Goal: Information Seeking & Learning: Compare options

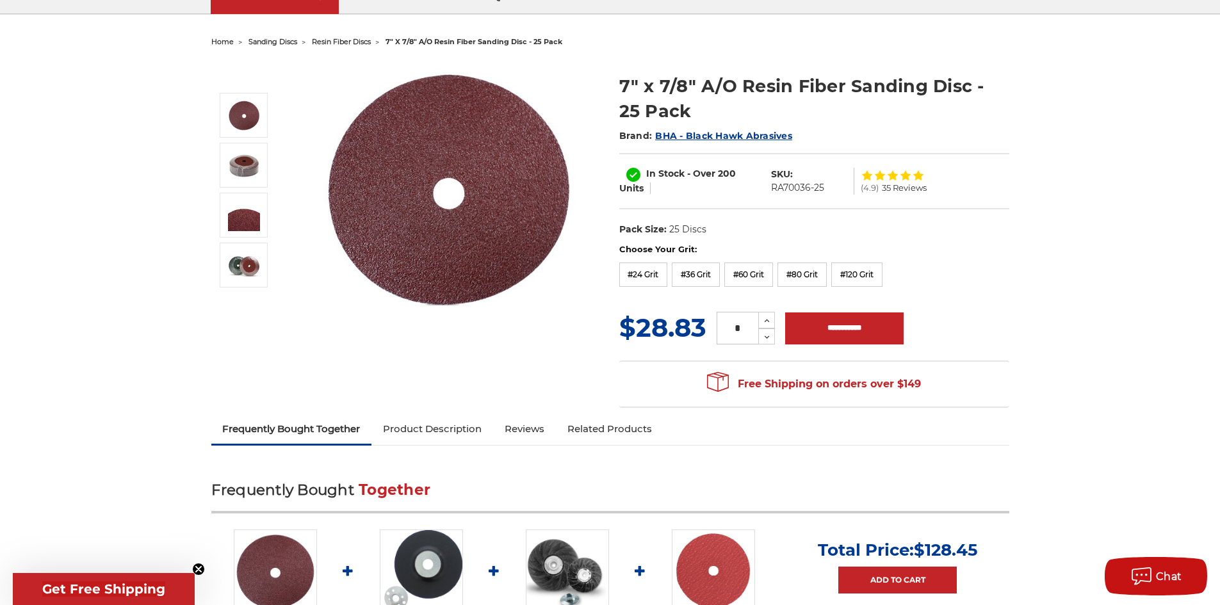
scroll to position [384, 0]
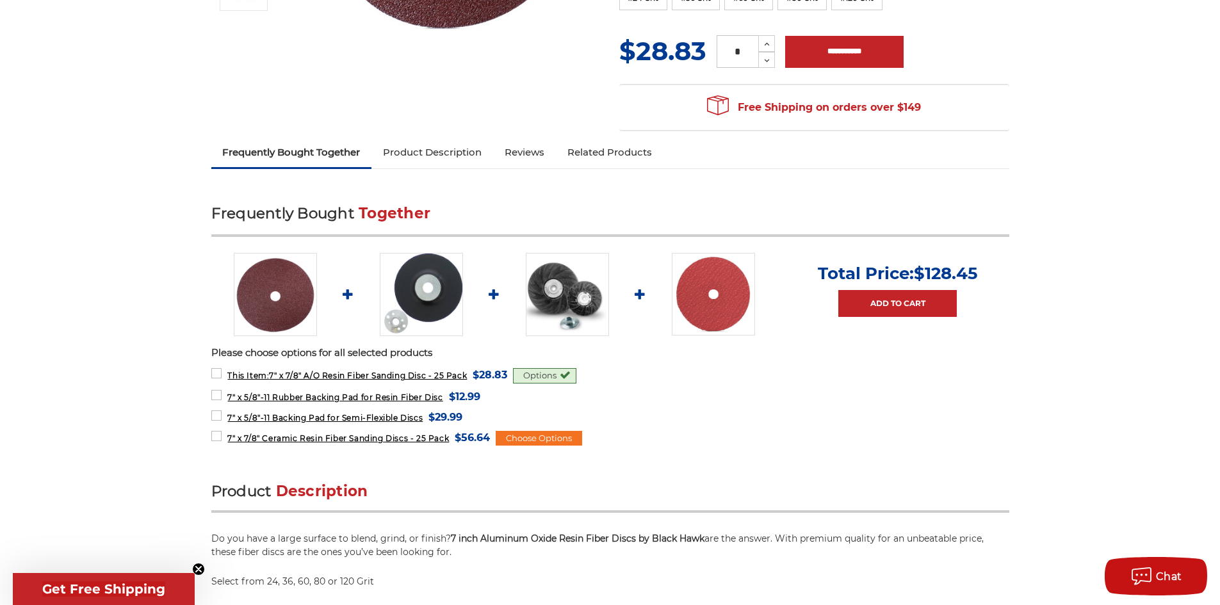
click at [435, 306] on img at bounding box center [421, 294] width 83 height 83
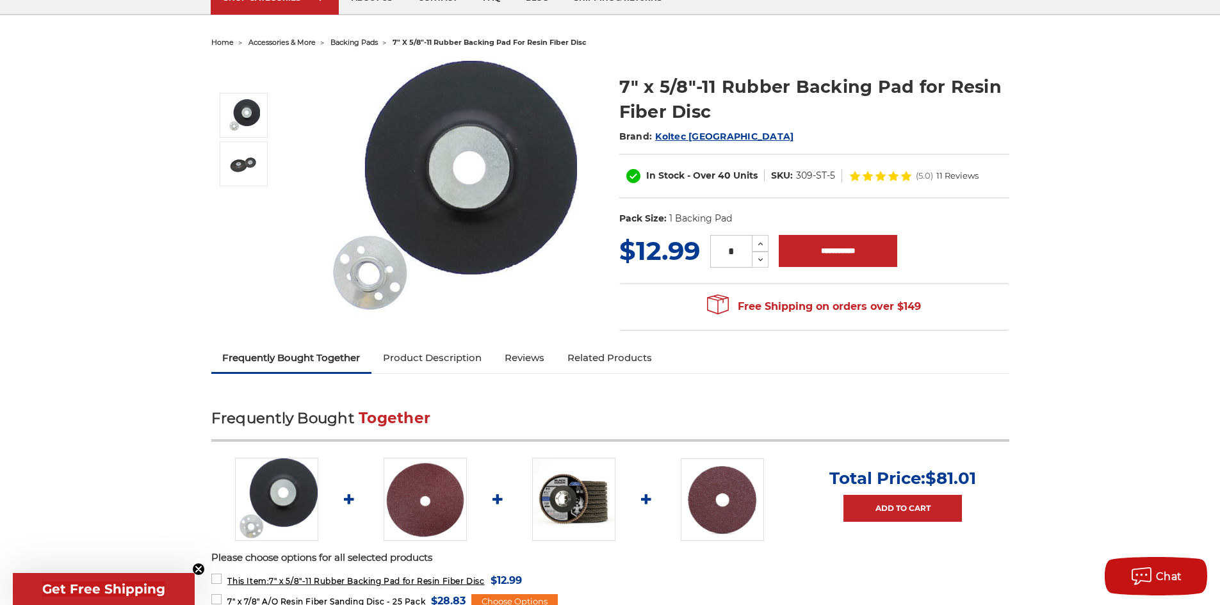
scroll to position [128, 0]
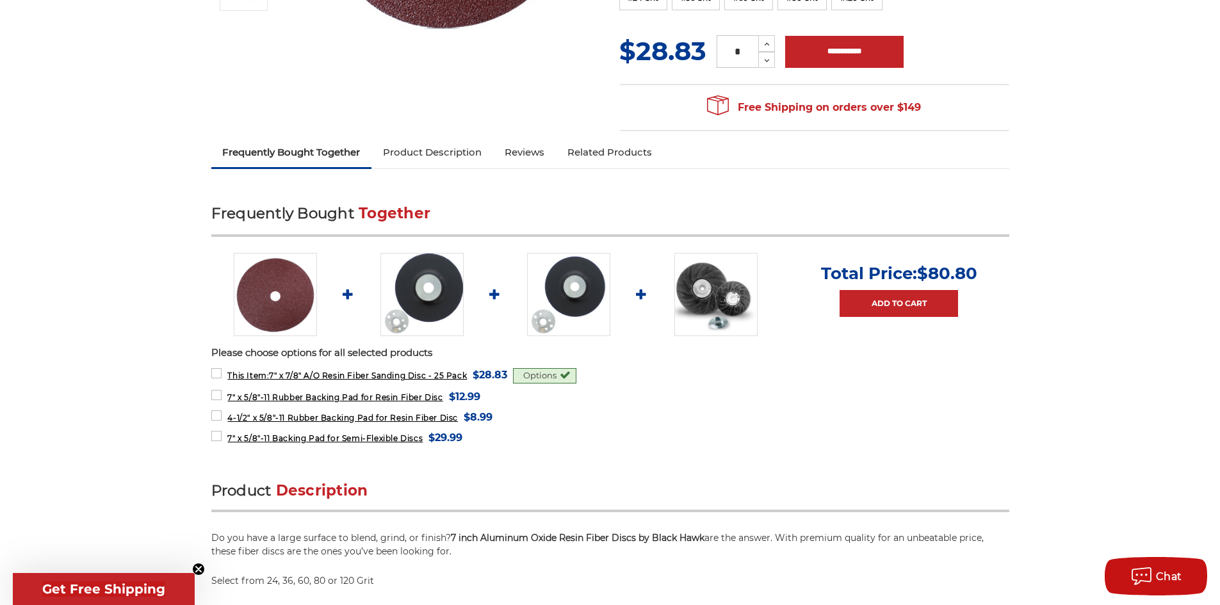
click at [721, 296] on img at bounding box center [715, 294] width 83 height 83
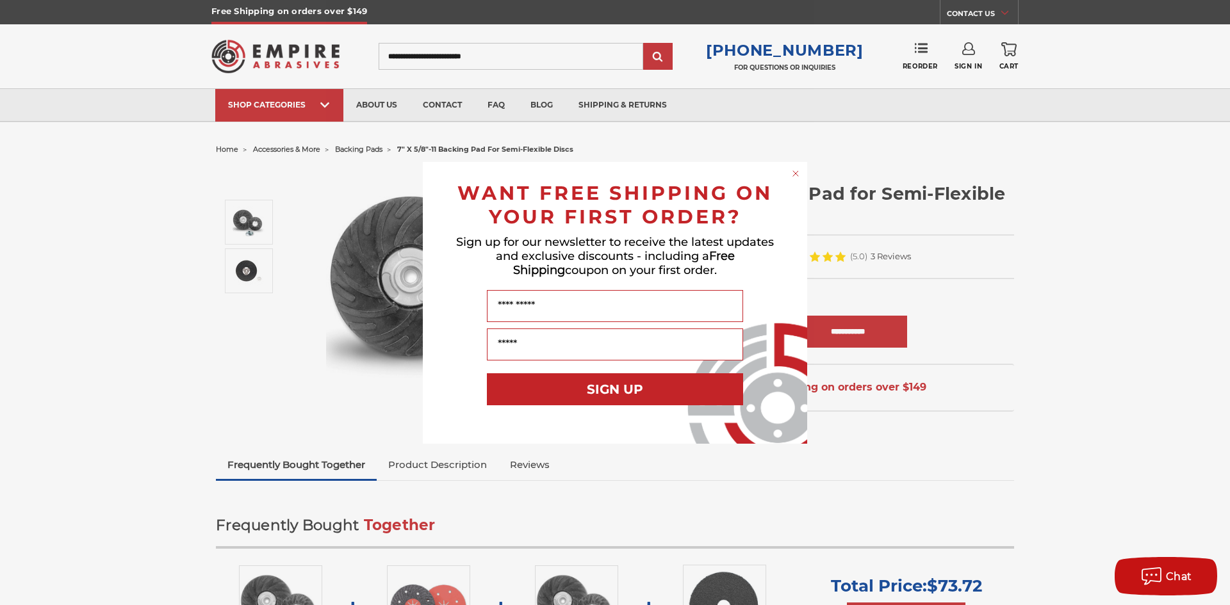
click at [795, 173] on icon "Close dialog" at bounding box center [795, 173] width 5 height 5
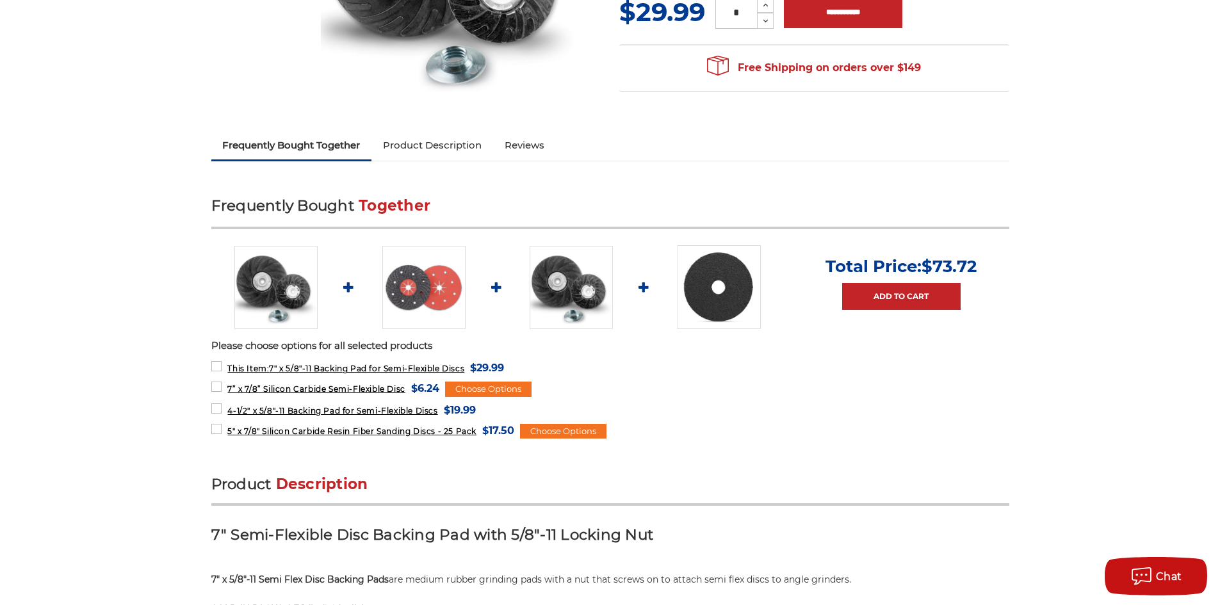
scroll to position [320, 0]
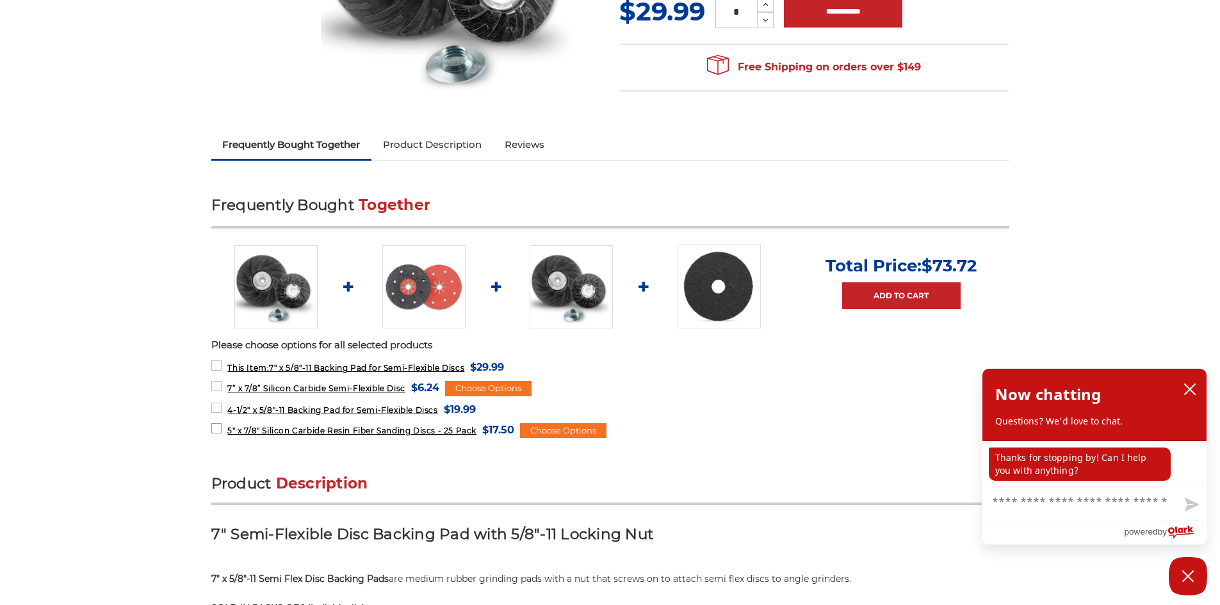
click at [272, 428] on span "5" x 7/8" Silicon Carbide Resin Fiber Sanding Discs - 25 Pack" at bounding box center [351, 431] width 249 height 10
click at [272, 427] on span "5" x 7/8" Silicon Carbide Resin Fiber Sanding Discs - 25 Pack" at bounding box center [351, 431] width 249 height 10
click at [270, 410] on span "4-1/2" x 5/8"-11 Backing Pad for Semi-Flexible Discs" at bounding box center [332, 410] width 210 height 10
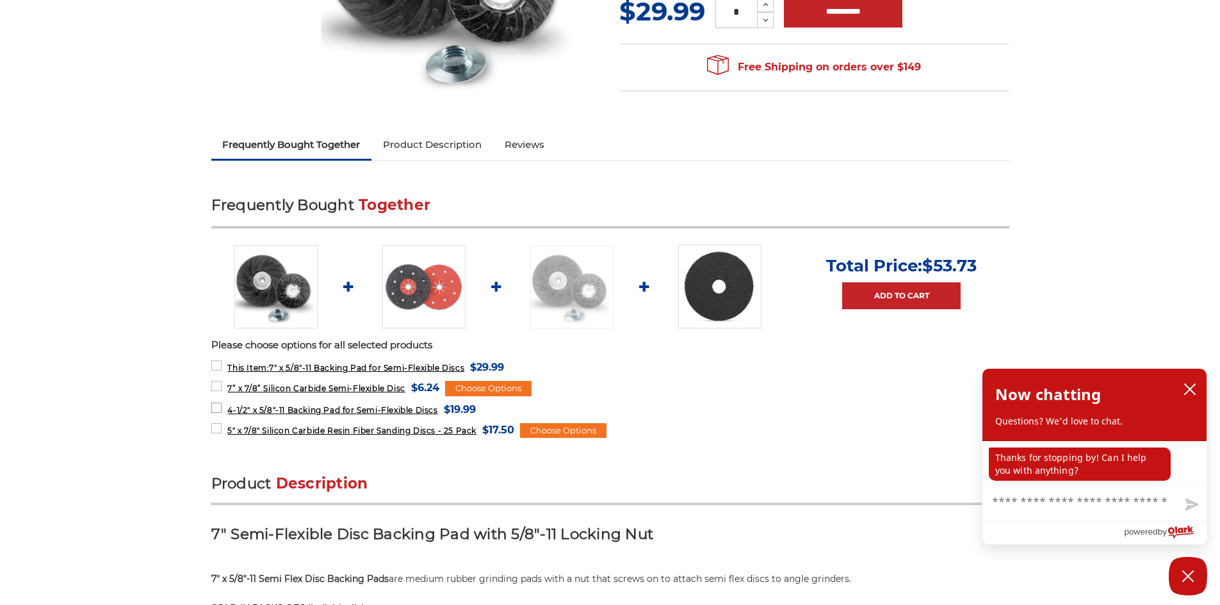
click at [270, 413] on span "4-1/2" x 5/8"-11 Backing Pad for Semi-Flexible Discs" at bounding box center [332, 410] width 210 height 10
click at [562, 286] on img at bounding box center [571, 286] width 83 height 83
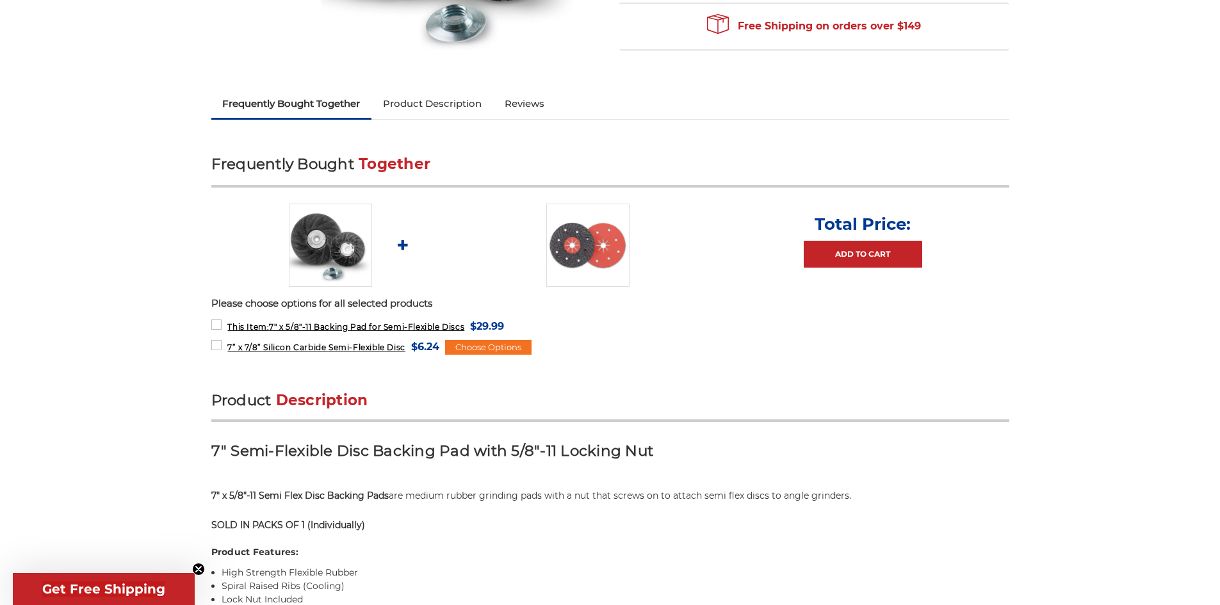
scroll to position [384, 0]
